Goal: Task Accomplishment & Management: Use online tool/utility

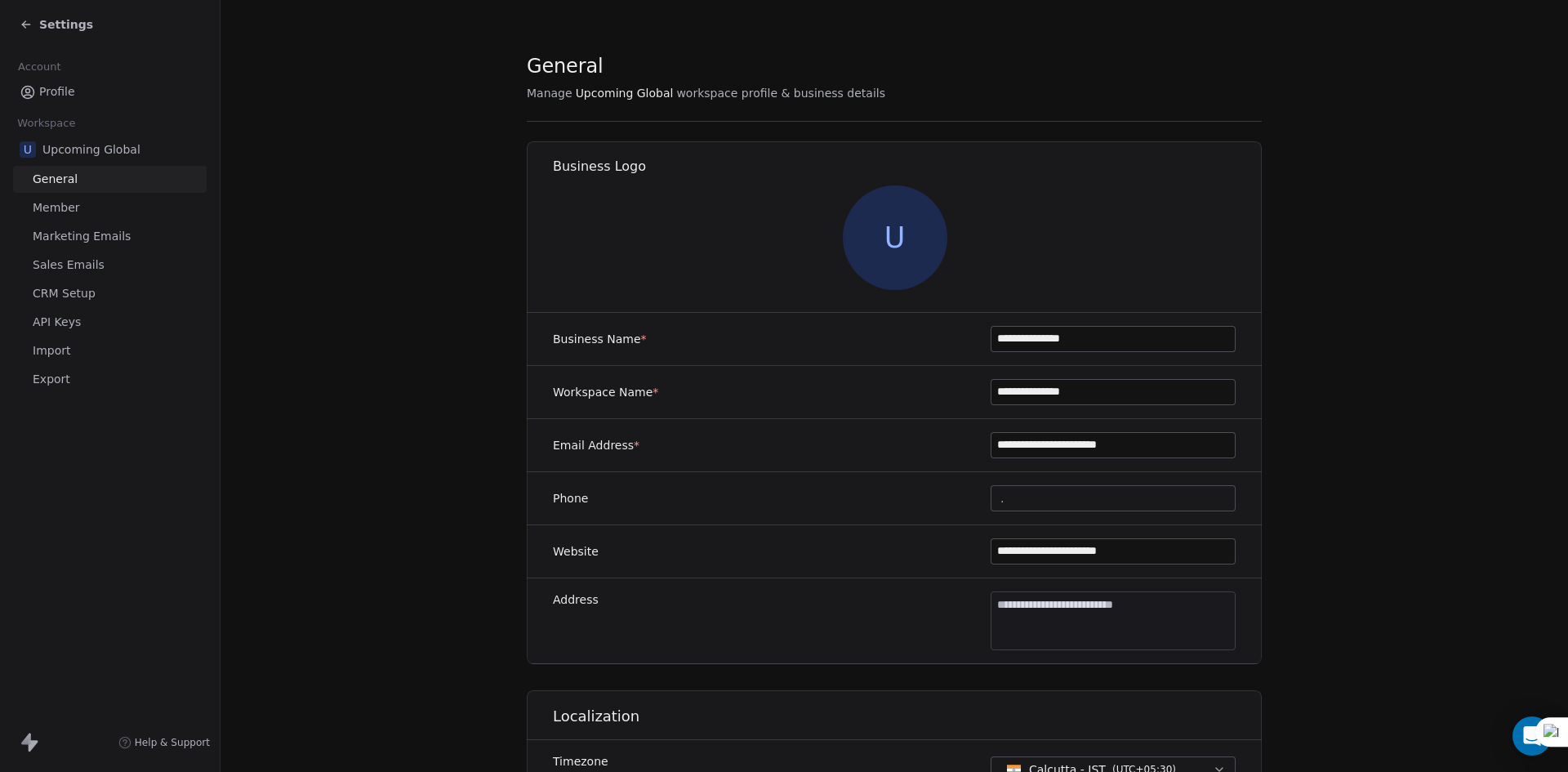
click at [77, 29] on span "Settings" at bounding box center [66, 25] width 54 height 16
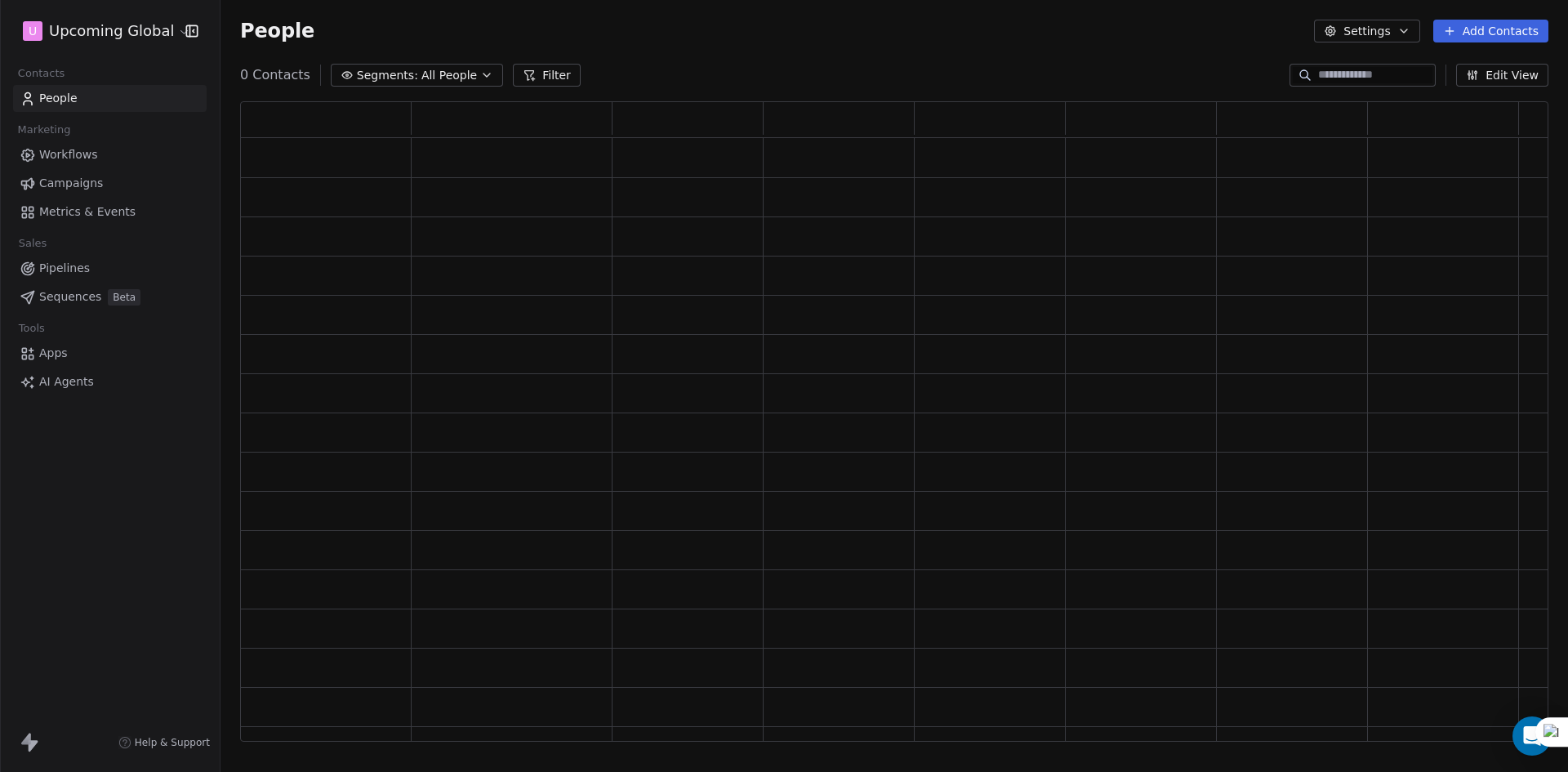
scroll to position [627, 1296]
click at [479, 79] on span "All People" at bounding box center [461, 75] width 56 height 17
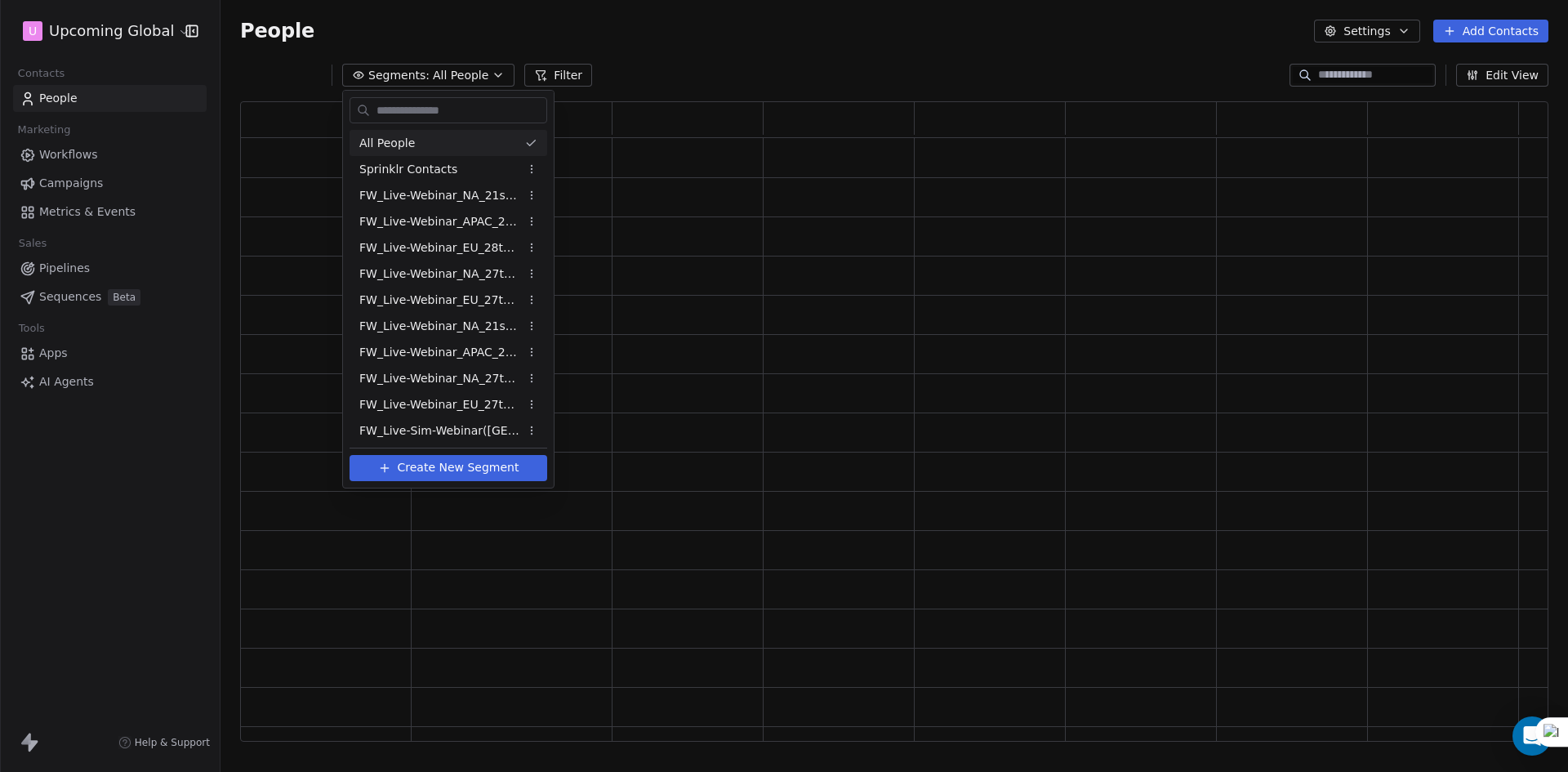
drag, startPoint x: 750, startPoint y: 69, endPoint x: 911, endPoint y: 3, distance: 174.0
click at [755, 69] on html "U Upcoming Global Contacts People Marketing Workflows Campaigns Metrics & Event…" at bounding box center [784, 386] width 1568 height 772
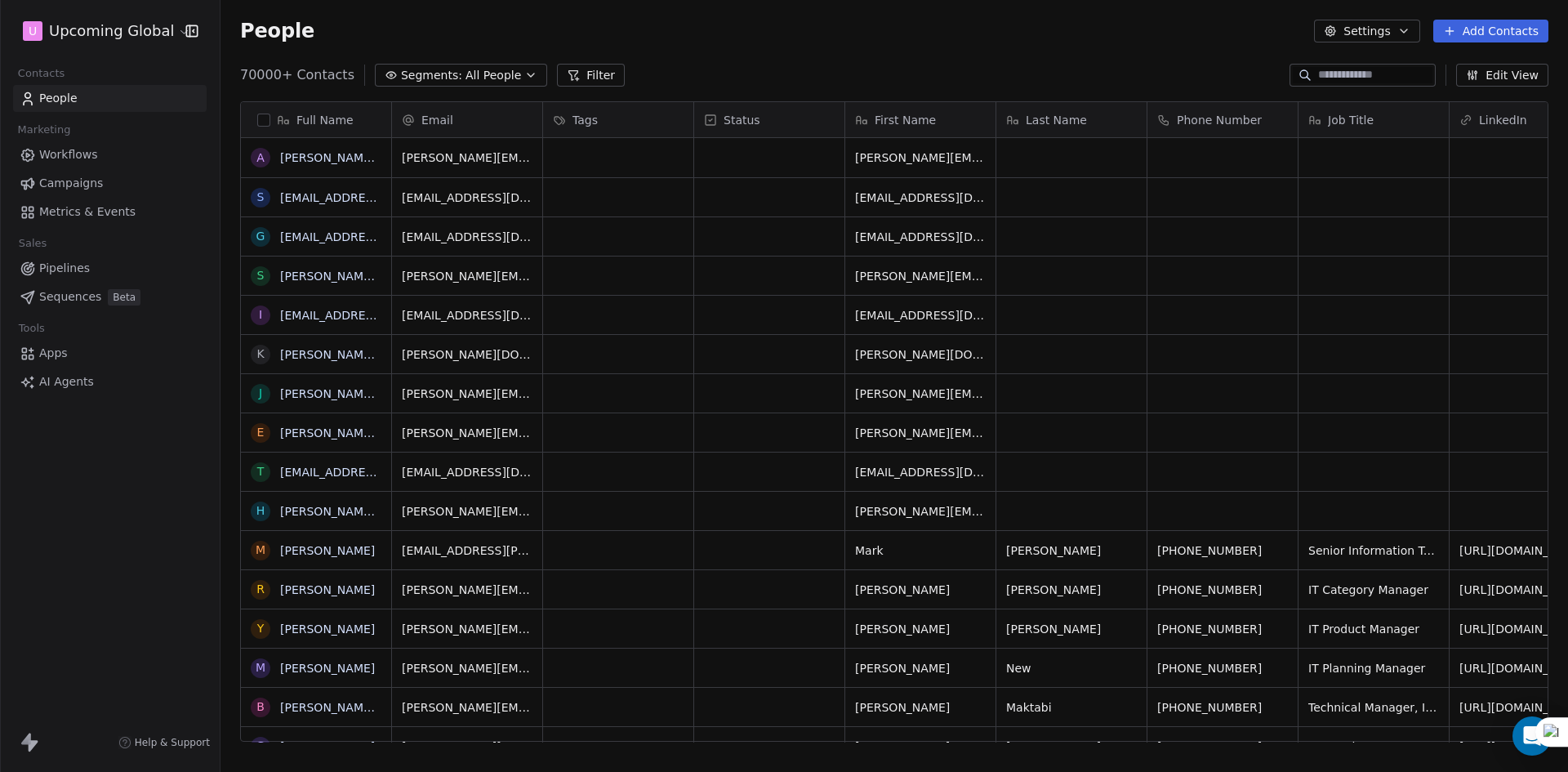
scroll to position [13, 13]
click at [1450, 33] on icon at bounding box center [1450, 31] width 13 height 13
click at [1456, 90] on span "Import from CSV" at bounding box center [1490, 92] width 95 height 17
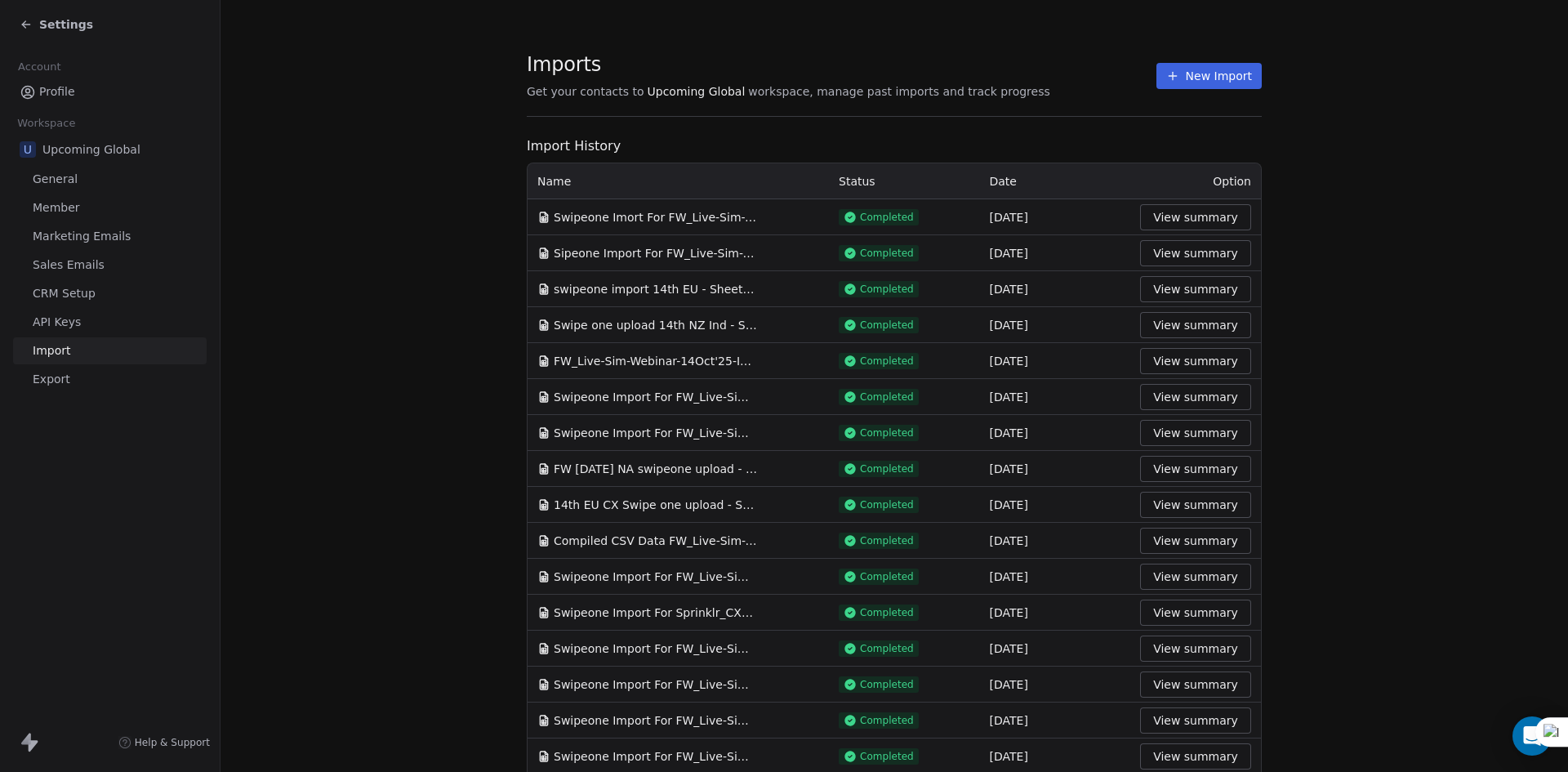
click at [1188, 82] on button "New Import" at bounding box center [1209, 76] width 105 height 26
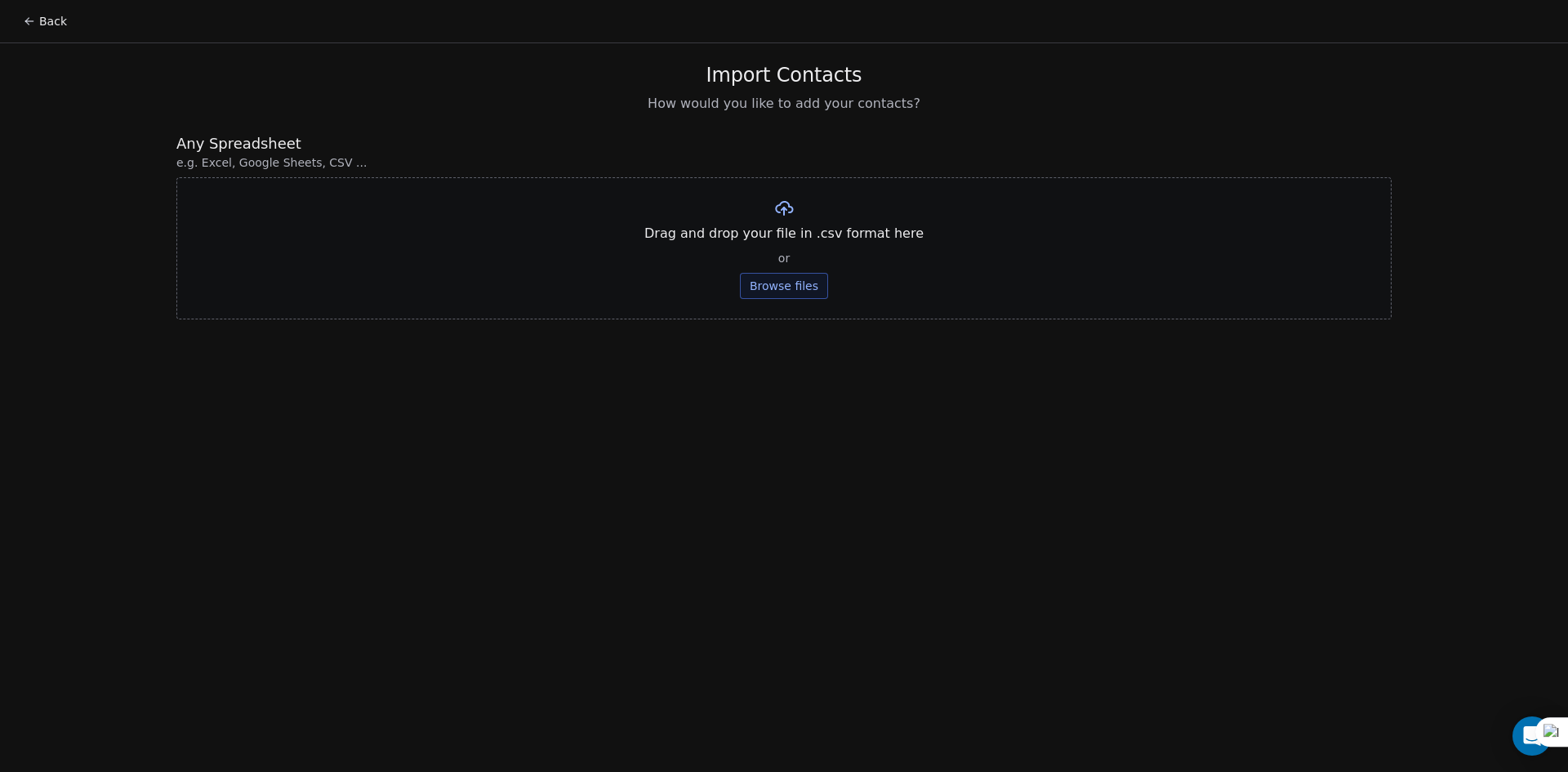
click at [753, 297] on button "Browse files" at bounding box center [784, 286] width 88 height 26
click at [798, 252] on button "Upload" at bounding box center [783, 240] width 60 height 26
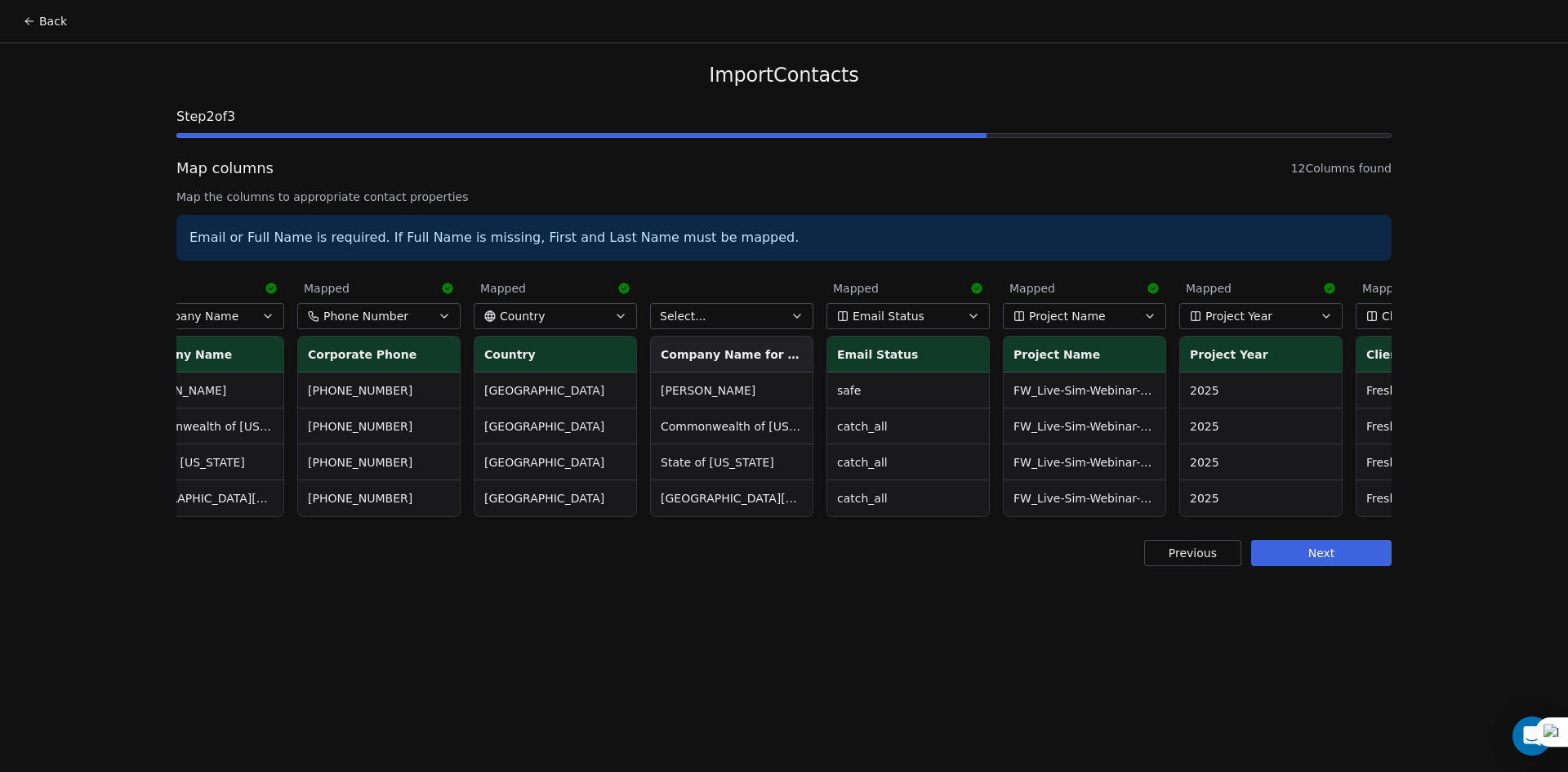
scroll to position [0, 889]
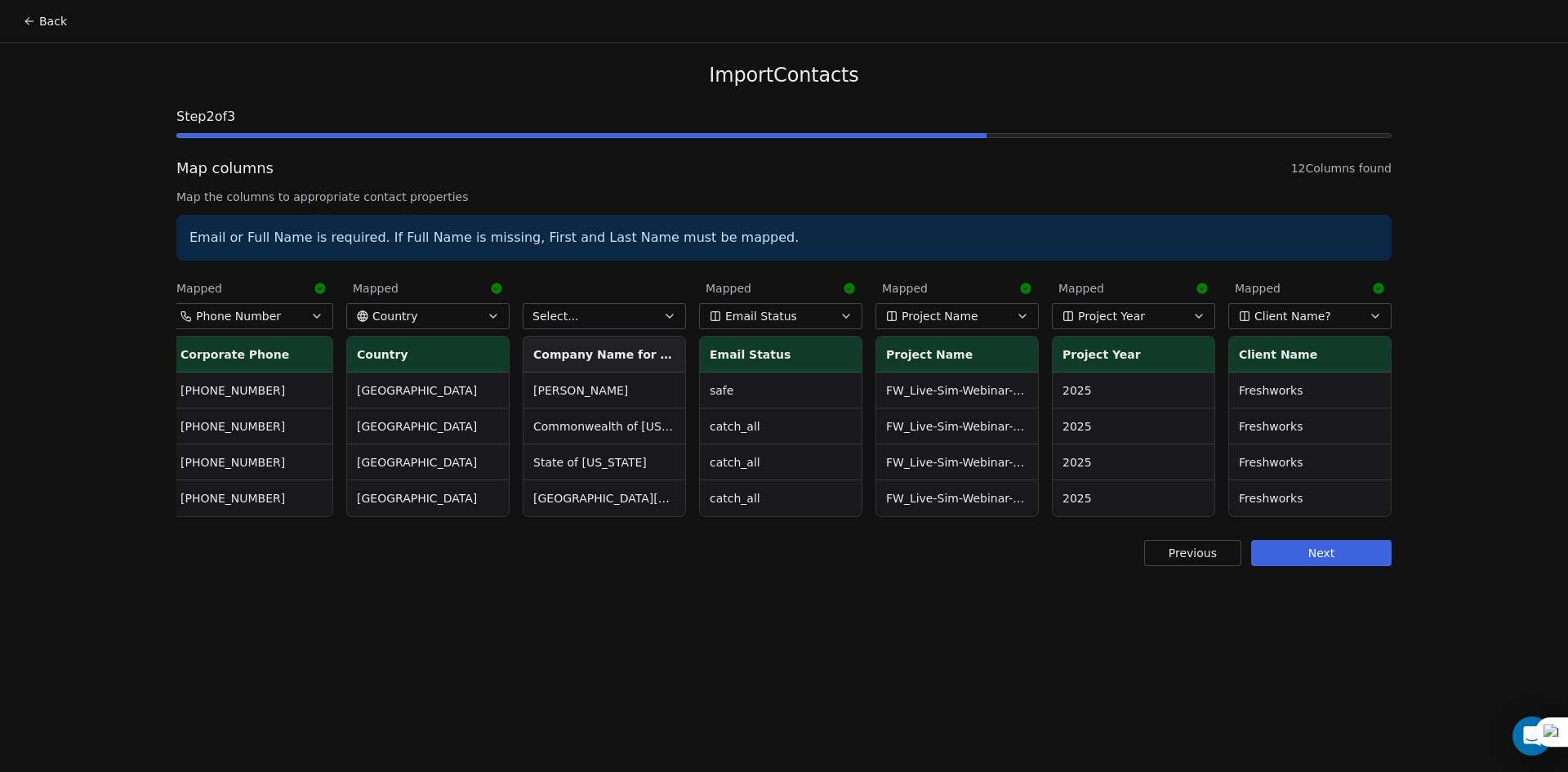
click at [592, 319] on button "Select..." at bounding box center [604, 316] width 163 height 26
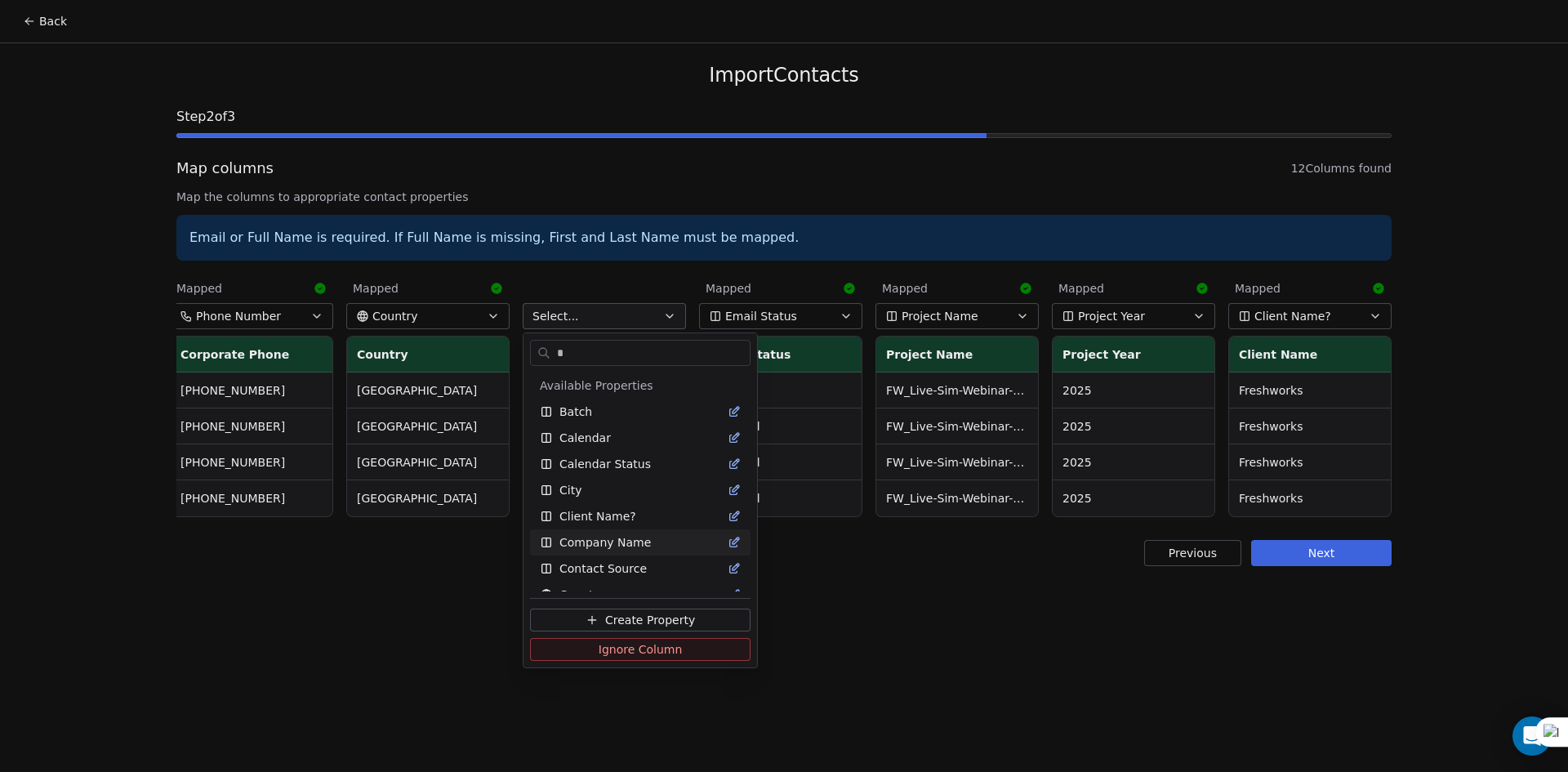
type input "*"
click at [612, 534] on span "Company Name" at bounding box center [605, 542] width 91 height 16
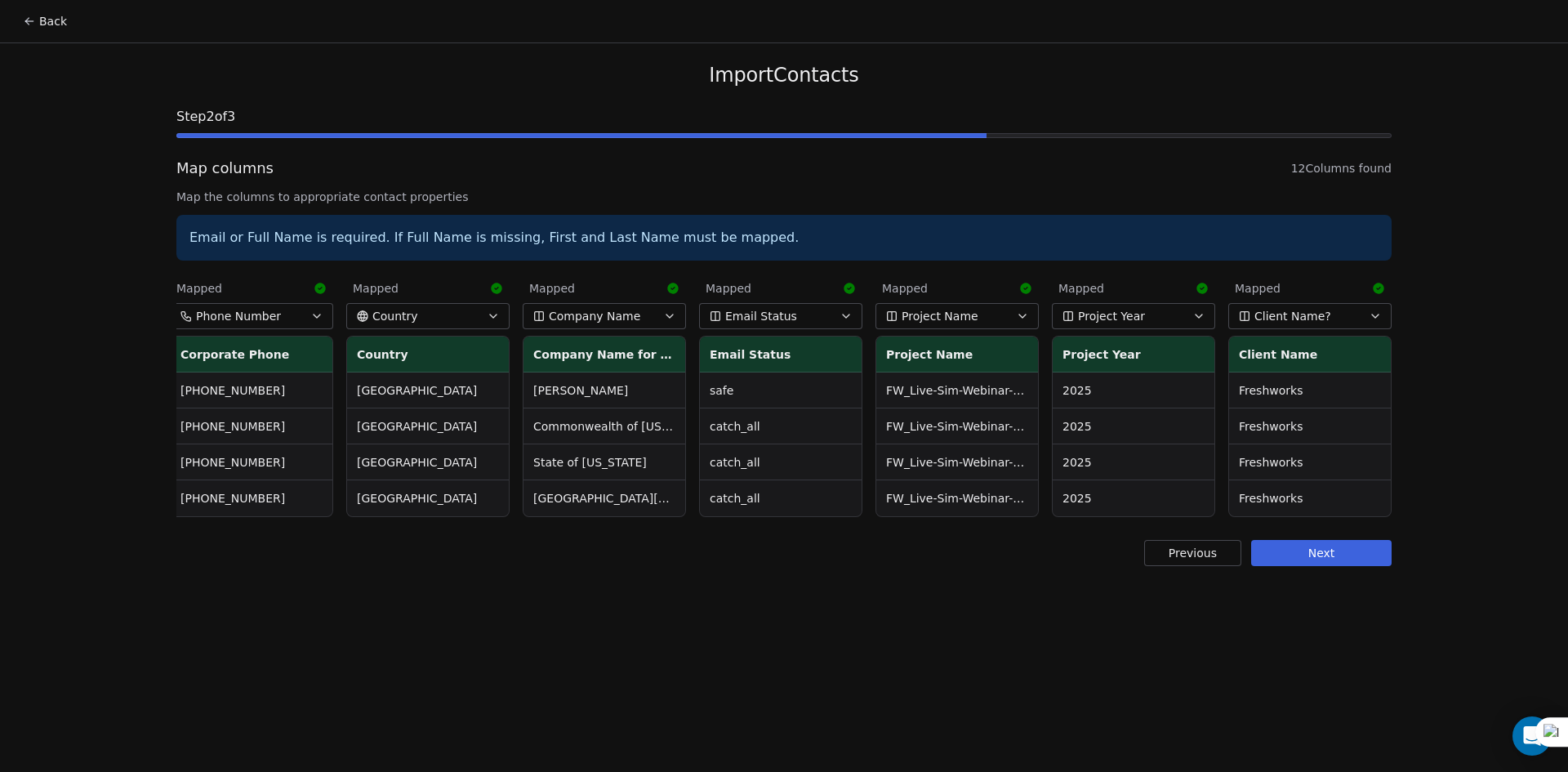
click at [812, 519] on div "Mapped First Name First Name [PERSON_NAME] [PERSON_NAME] [PERSON_NAME] Mapped L…" at bounding box center [784, 395] width 1215 height 250
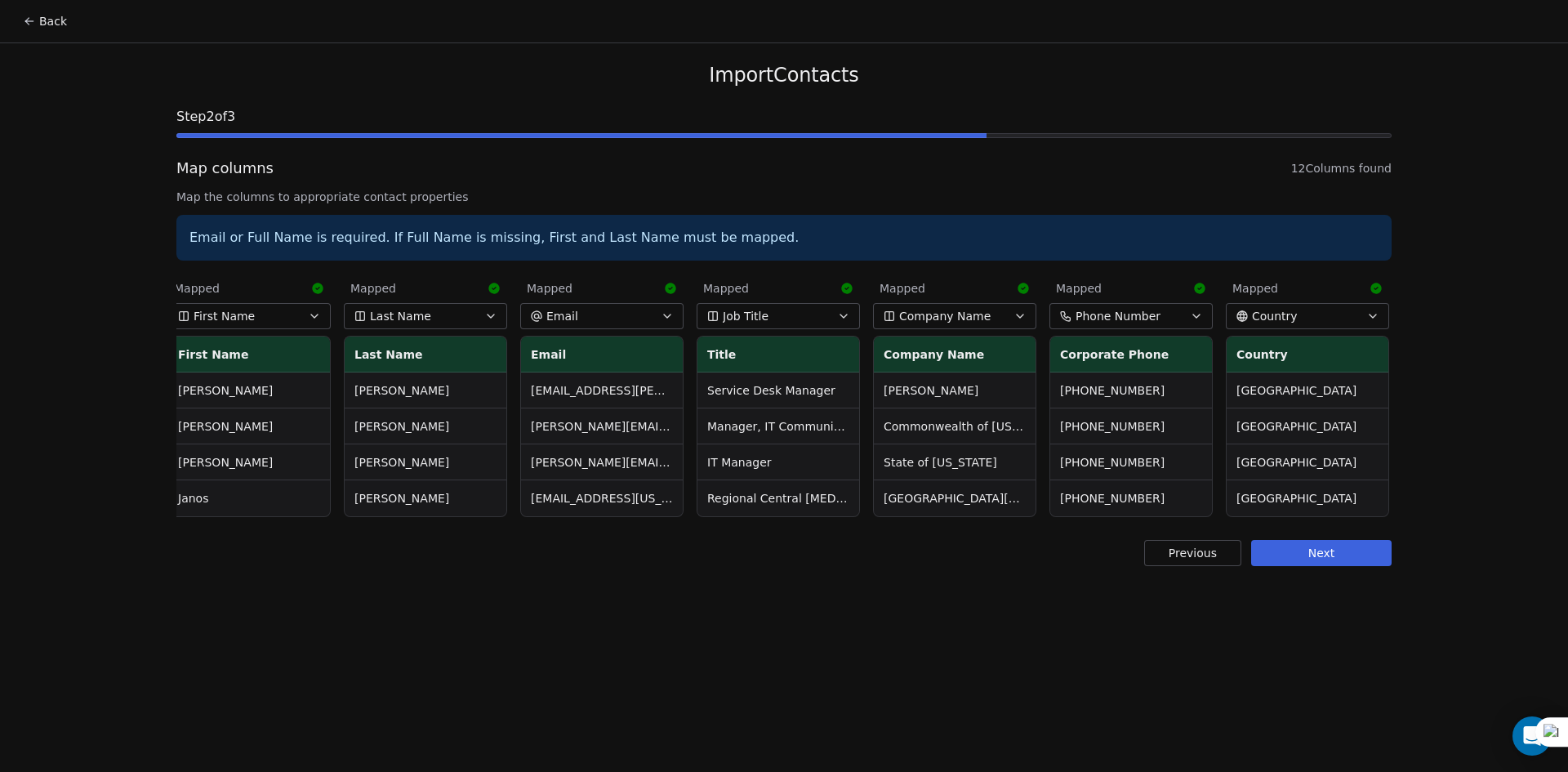
scroll to position [0, 0]
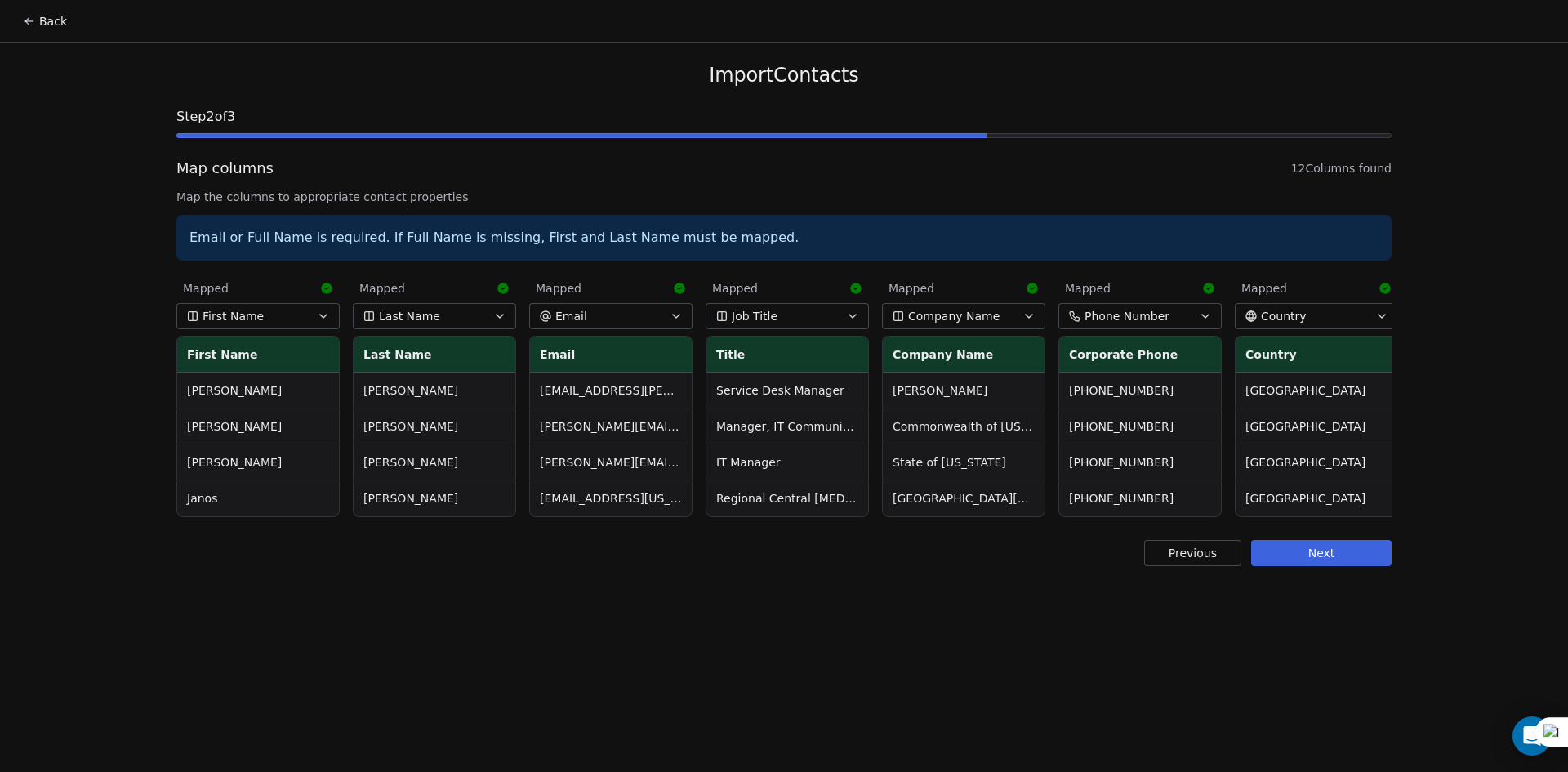
click at [1294, 556] on button "Next" at bounding box center [1321, 553] width 140 height 26
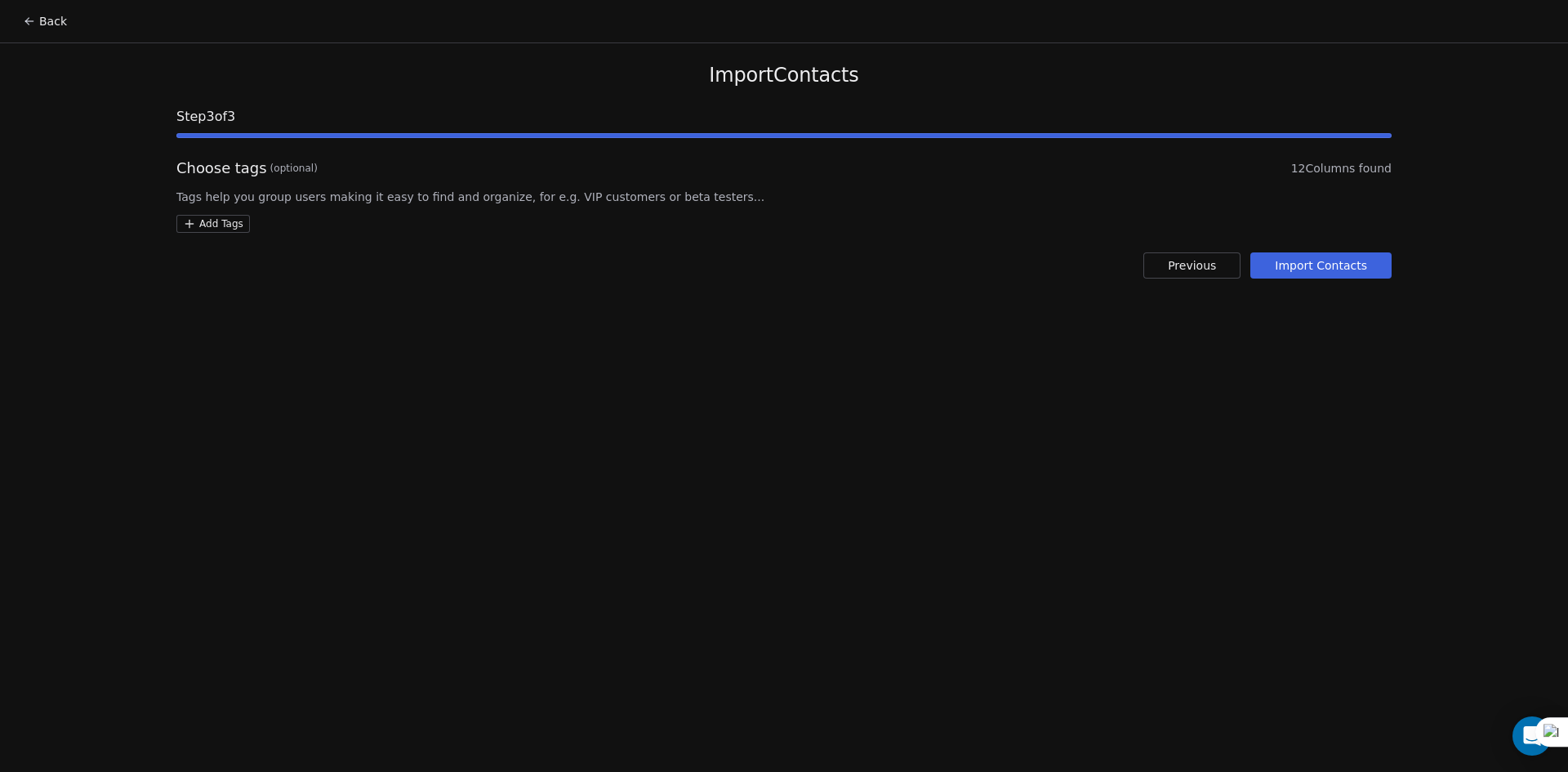
click at [1335, 275] on button "Import Contacts" at bounding box center [1321, 266] width 141 height 26
